Goal: Feedback & Contribution: Leave review/rating

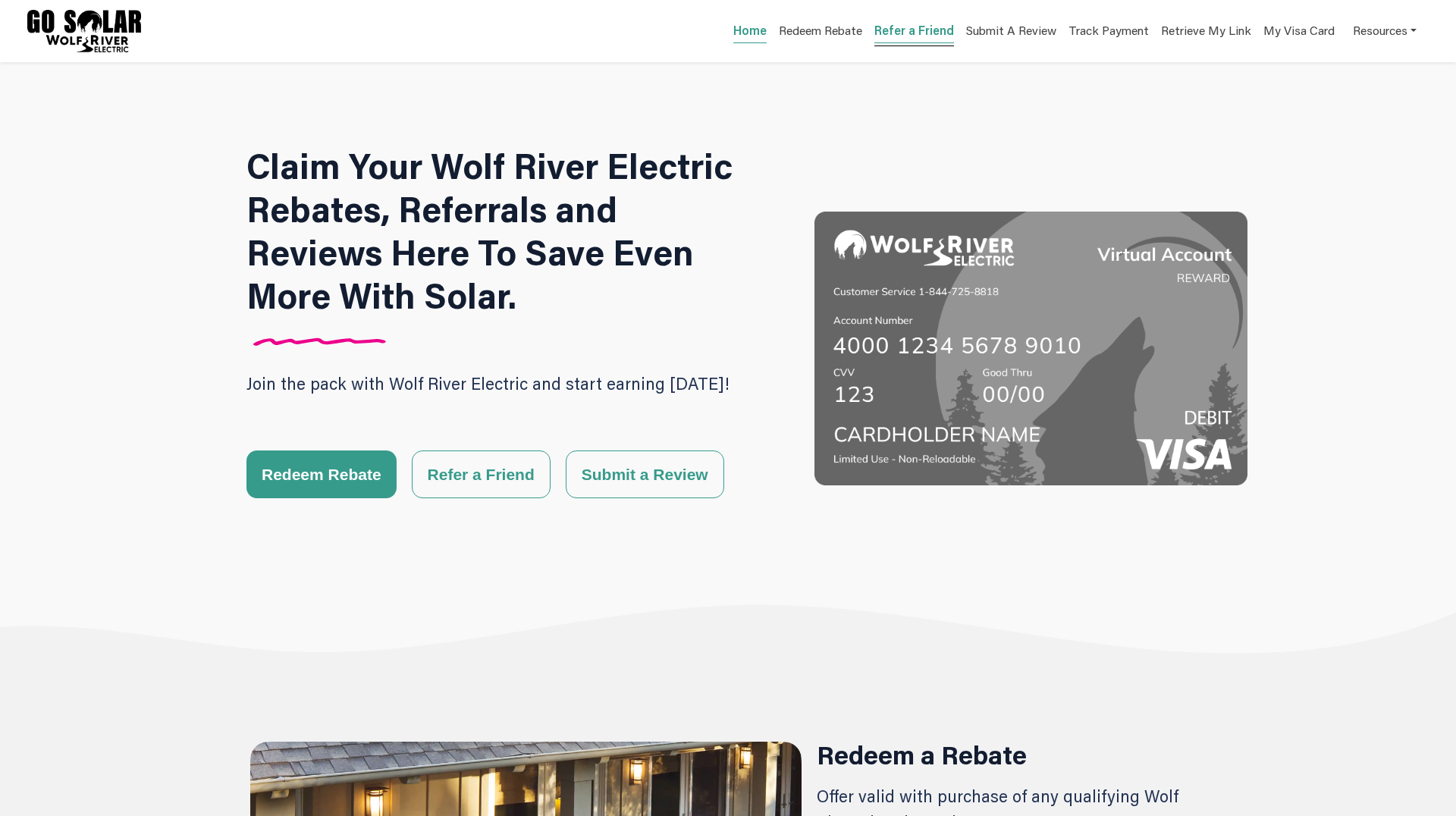
click at [887, 39] on link "Refer a Friend" at bounding box center [914, 33] width 79 height 21
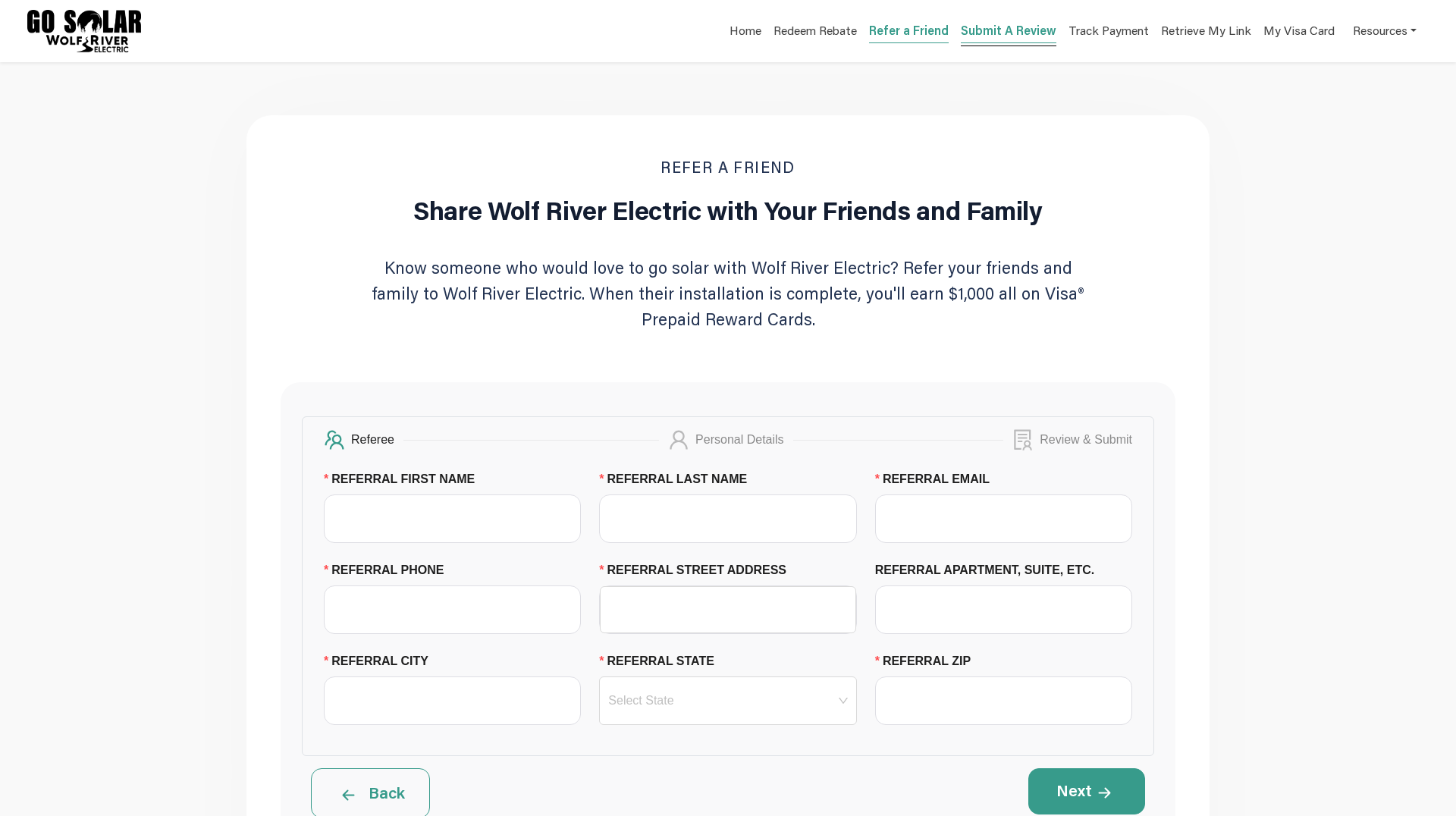
click at [1036, 37] on link "Submit A Review" at bounding box center [1008, 33] width 95 height 21
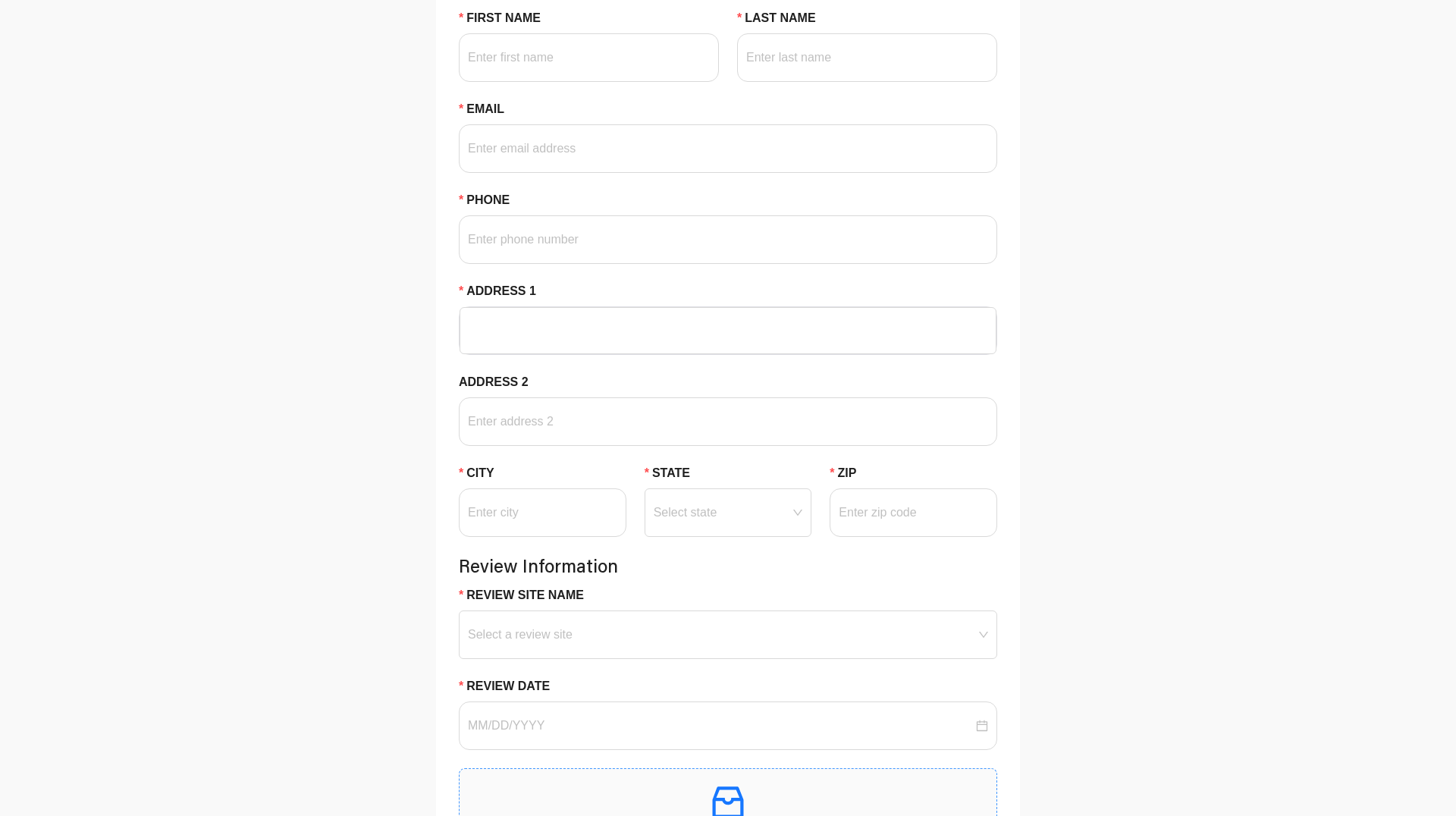
scroll to position [588, 0]
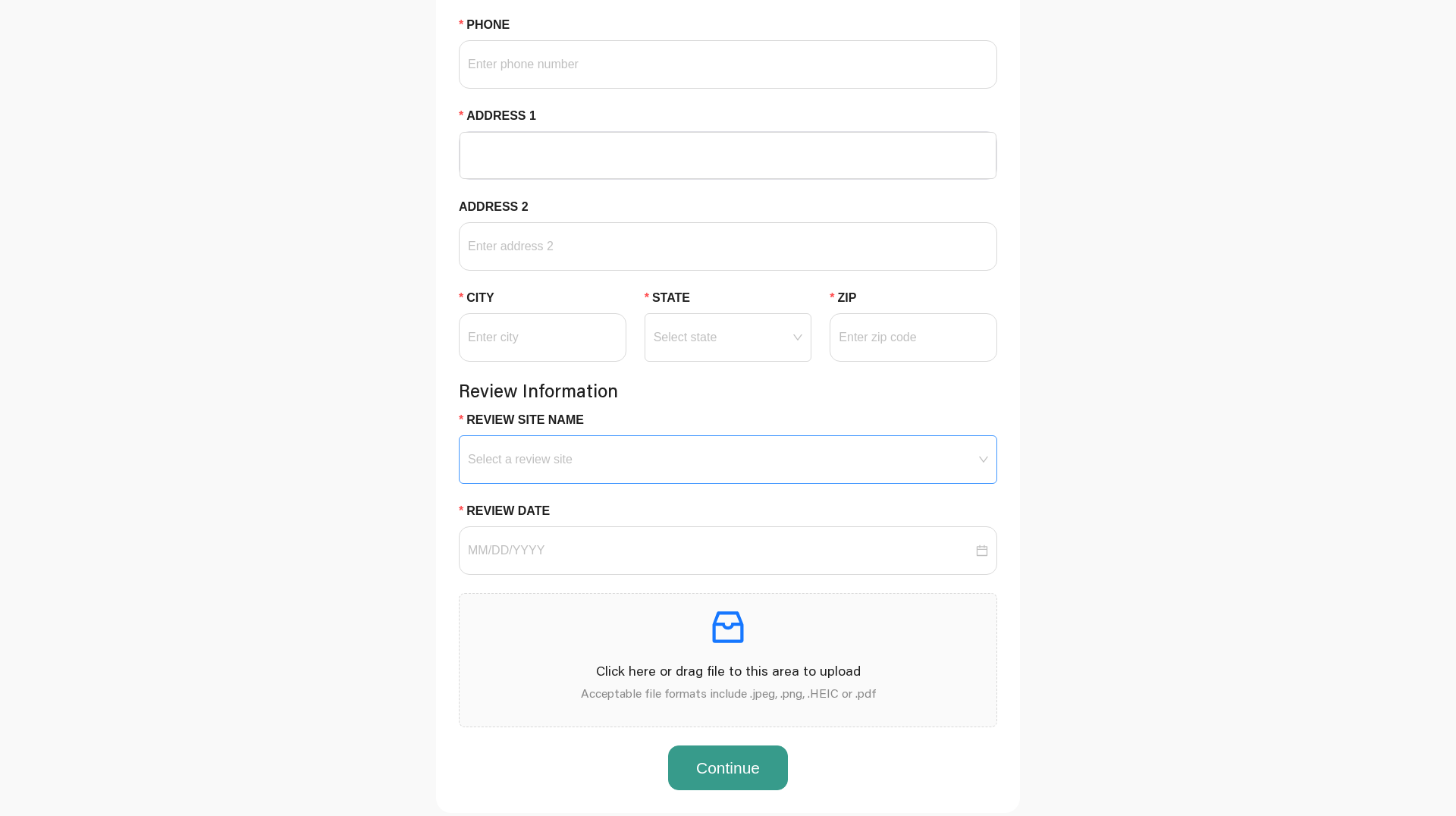
click at [533, 478] on span at bounding box center [728, 460] width 520 height 47
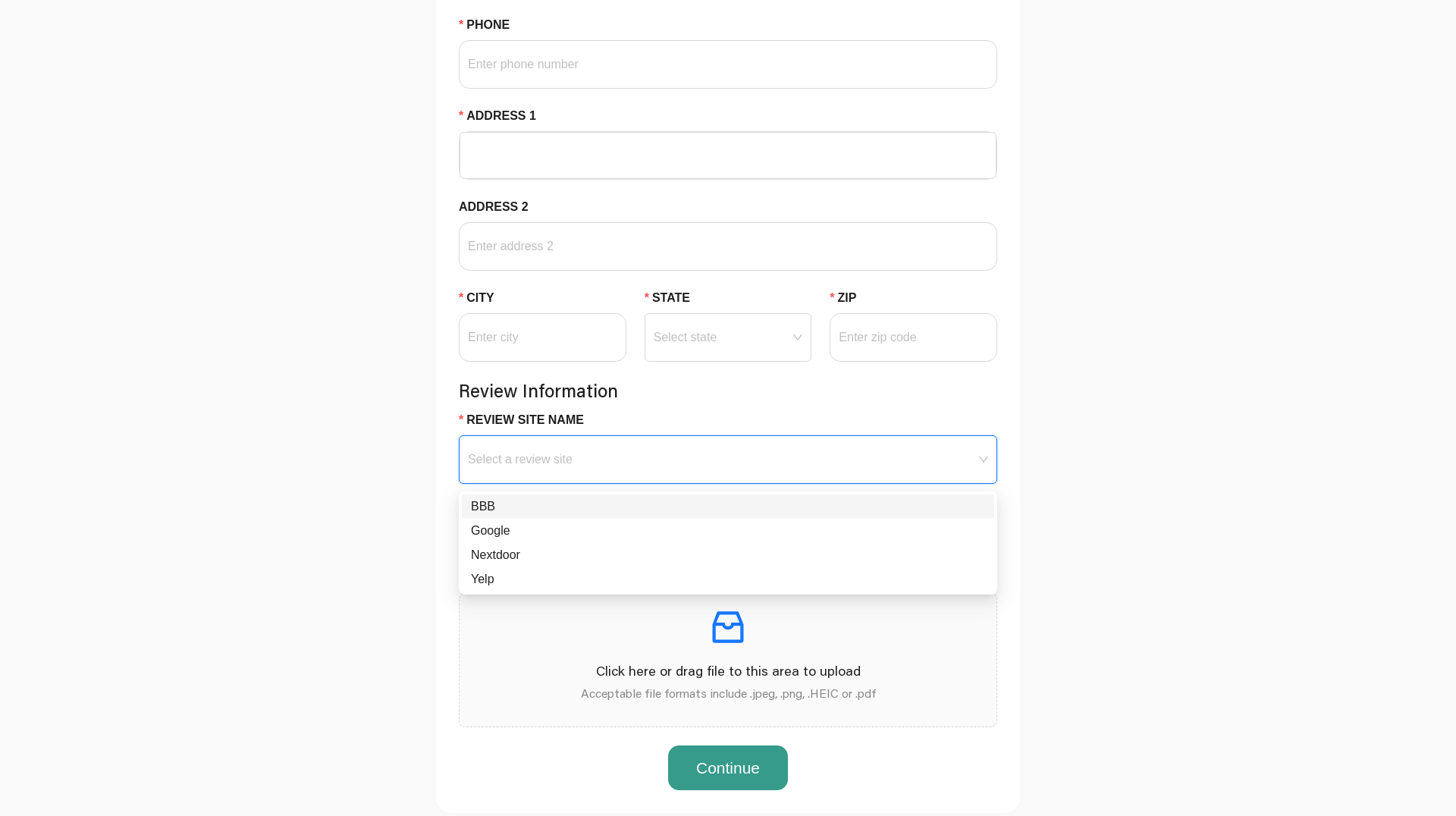
click at [1092, 490] on div "Personal Information First Name Last Name Email Phone Address 1 Address 2 City …" at bounding box center [728, 294] width 982 height 1039
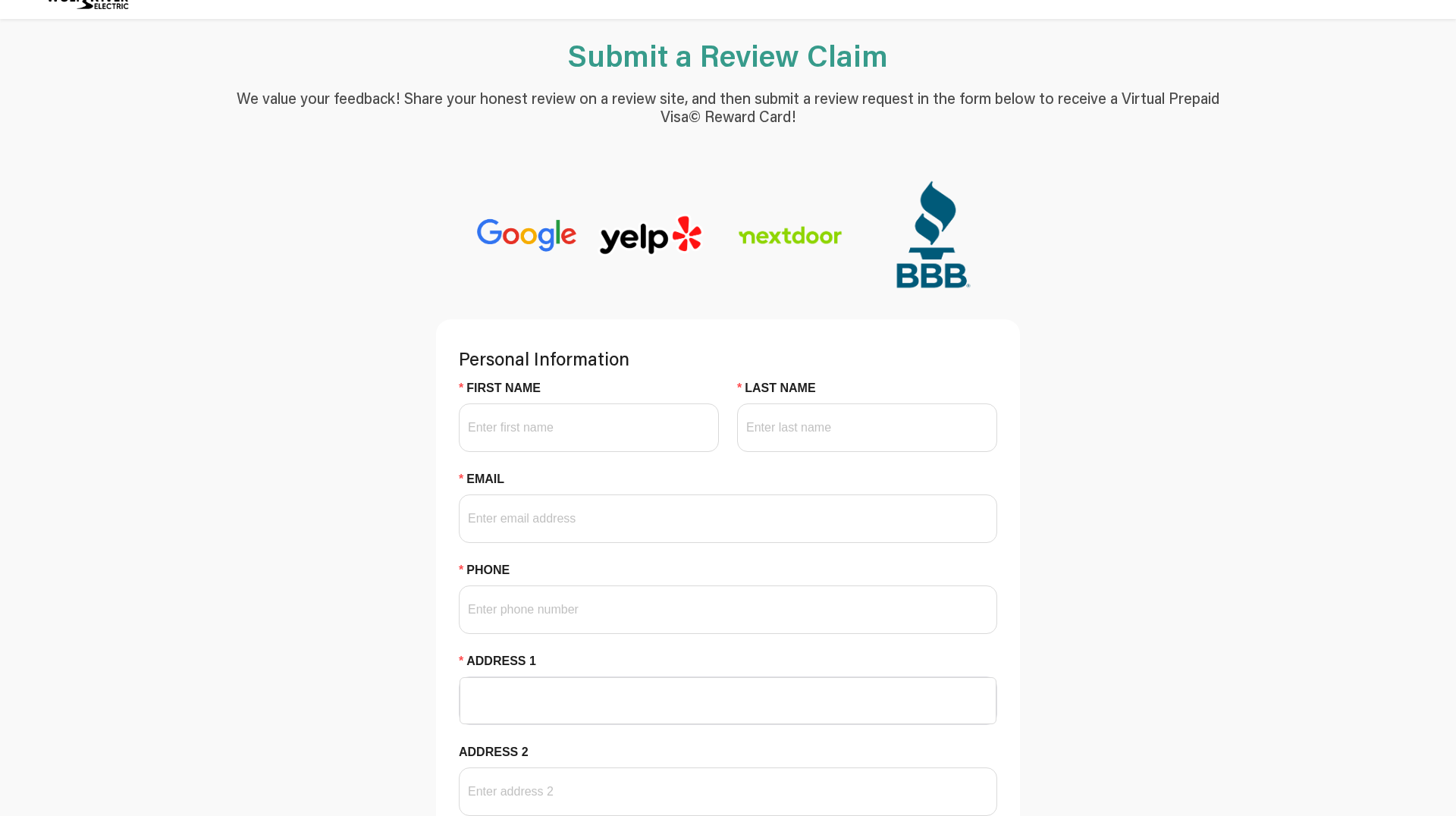
scroll to position [0, 0]
